Goal: Transaction & Acquisition: Purchase product/service

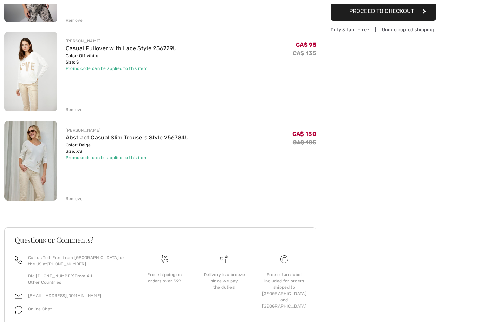
scroll to position [150, 0]
click at [24, 161] on img at bounding box center [30, 160] width 53 height 79
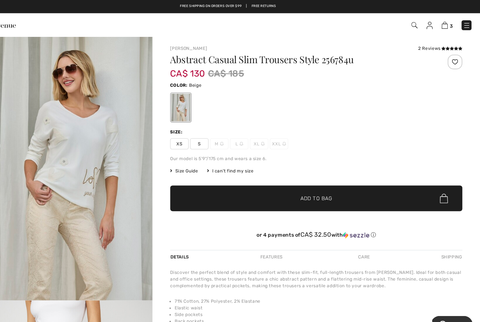
click at [443, 46] on icon at bounding box center [445, 46] width 4 height 4
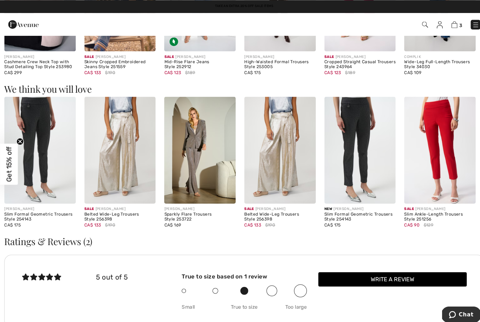
scroll to position [483, 0]
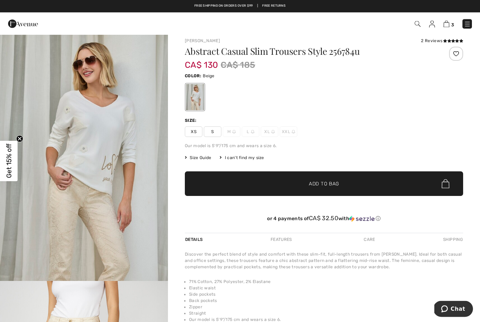
scroll to position [4, 0]
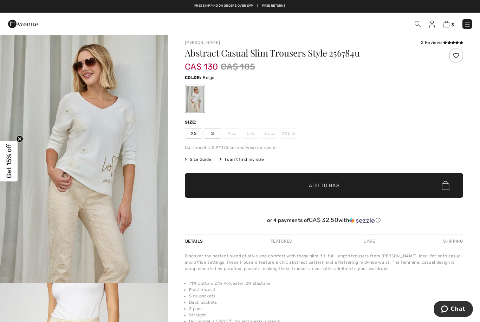
click at [449, 25] on img at bounding box center [447, 24] width 6 height 7
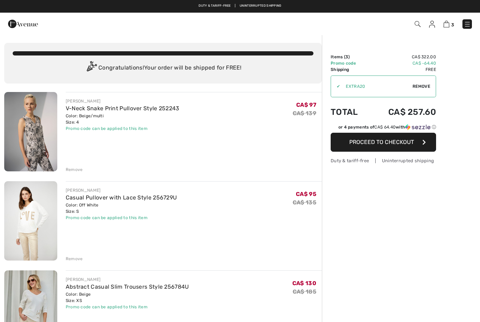
click at [45, 228] on img at bounding box center [30, 220] width 53 height 79
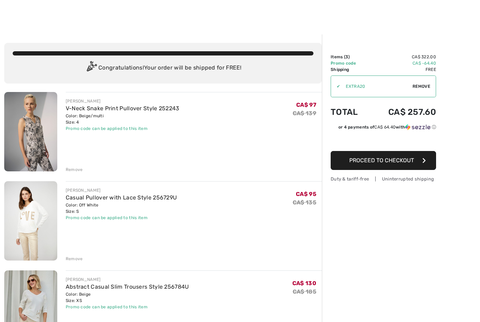
scroll to position [41, 0]
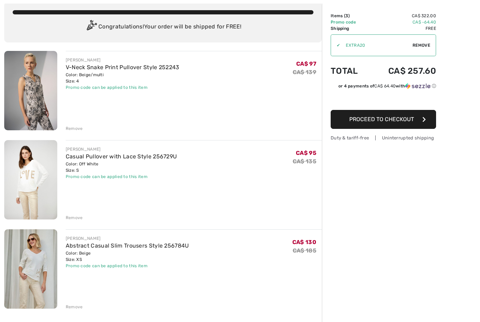
click at [71, 128] on div "Remove" at bounding box center [74, 129] width 17 height 6
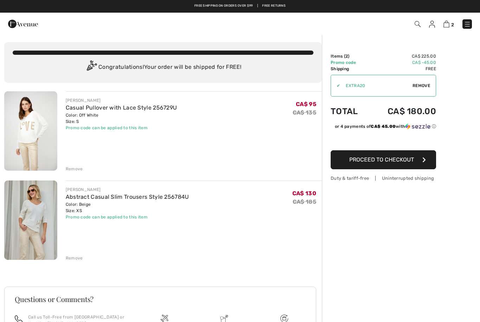
scroll to position [0, 0]
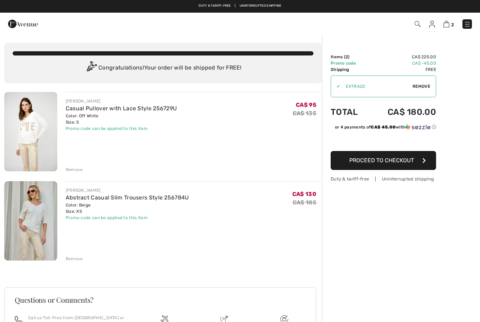
click at [39, 229] on img at bounding box center [30, 220] width 53 height 79
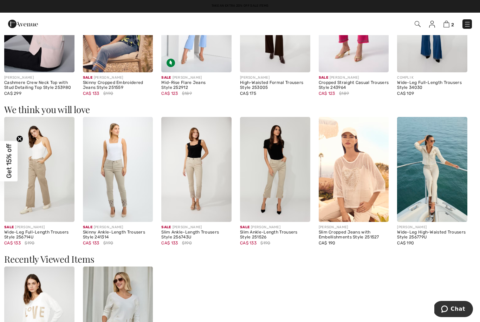
scroll to position [469, 0]
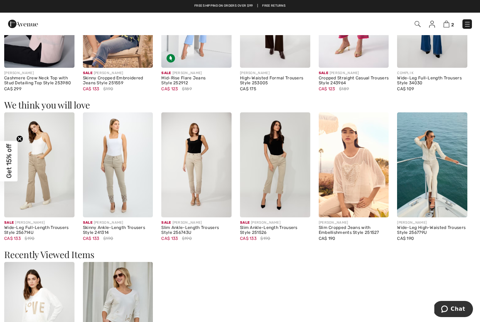
click at [285, 172] on img at bounding box center [275, 165] width 70 height 105
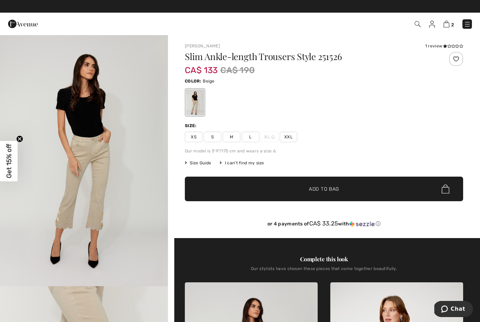
click at [416, 27] on img at bounding box center [418, 24] width 6 height 6
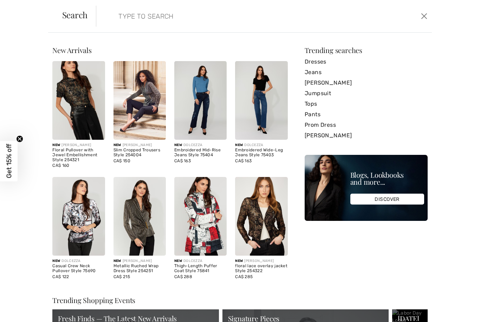
click at [186, 20] on input "search" at bounding box center [227, 16] width 229 height 21
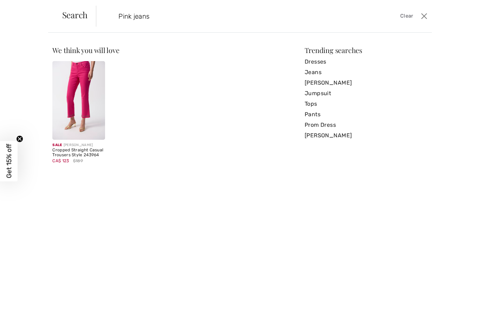
type input "Pink jeans"
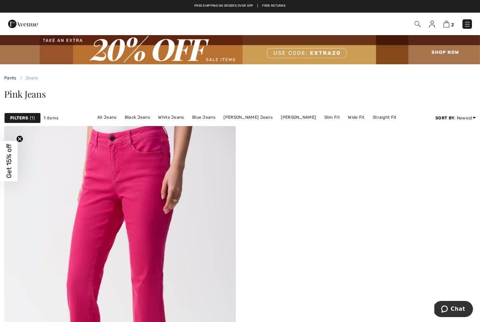
click at [418, 26] on img at bounding box center [418, 24] width 6 height 6
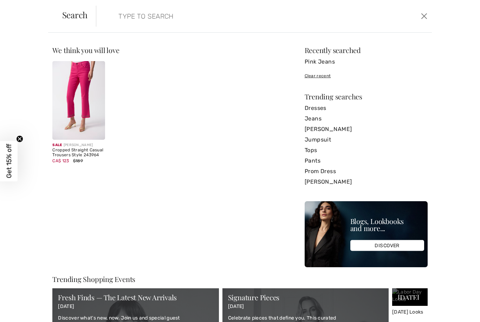
click at [130, 14] on input "search" at bounding box center [227, 16] width 229 height 21
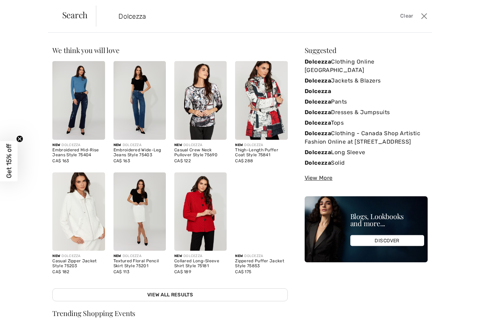
type input "Dolcezza"
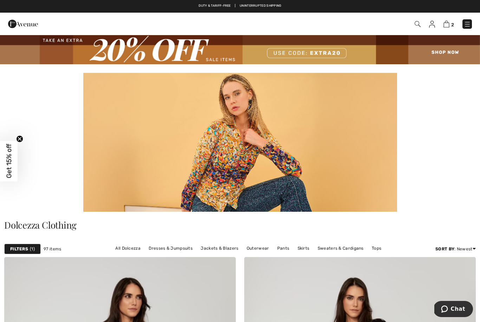
click at [442, 53] on img at bounding box center [240, 49] width 480 height 30
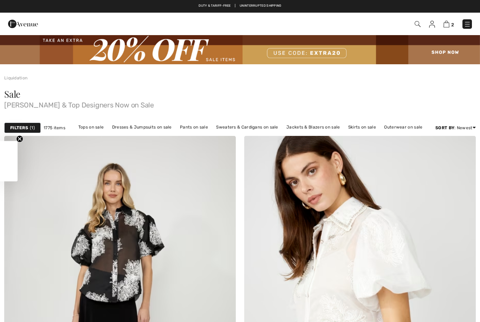
checkbox input "true"
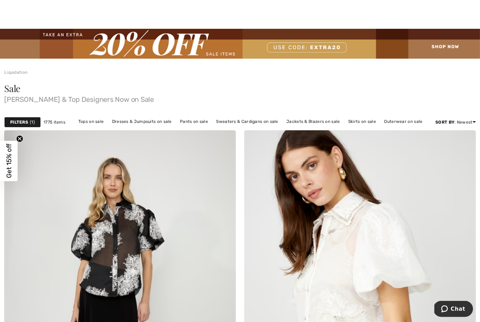
scroll to position [6, 0]
